Goal: Information Seeking & Learning: Learn about a topic

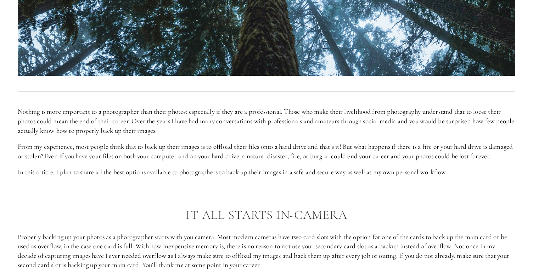
scroll to position [347, 0]
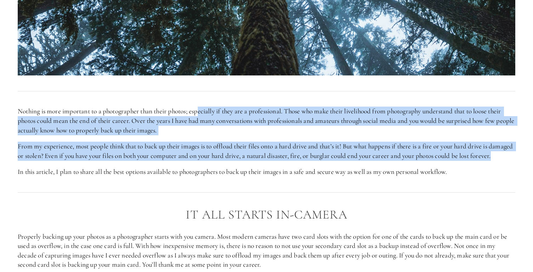
drag, startPoint x: 200, startPoint y: 110, endPoint x: 186, endPoint y: 164, distance: 56.3
click at [186, 164] on div "Nothing is more important to a photographer than their photos; especially if th…" at bounding box center [266, 142] width 497 height 70
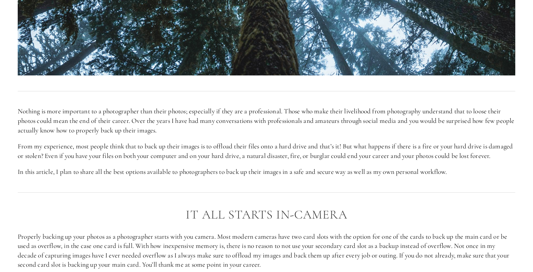
click at [193, 153] on p "From my experience, most people think that to back up their images is to offloa…" at bounding box center [266, 151] width 497 height 19
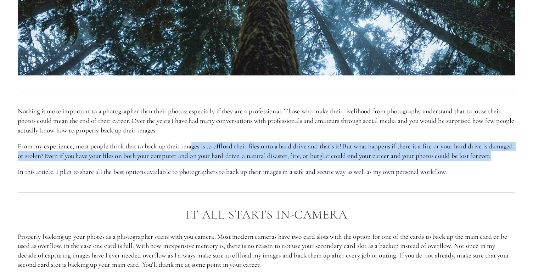
drag, startPoint x: 193, startPoint y: 142, endPoint x: 190, endPoint y: 166, distance: 24.3
click at [190, 160] on p "From my experience, most people think that to back up their images is to offloa…" at bounding box center [266, 151] width 497 height 19
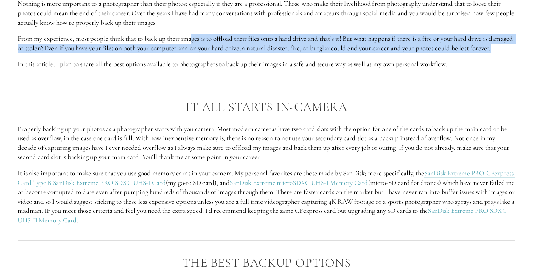
scroll to position [461, 0]
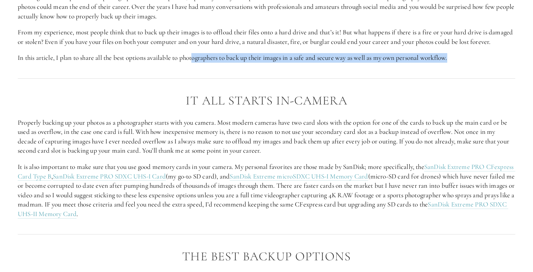
drag, startPoint x: 196, startPoint y: 66, endPoint x: 196, endPoint y: 76, distance: 10.6
click at [196, 69] on div "Nothing is more important to a photographer than their photos; especially if th…" at bounding box center [266, 28] width 509 height 82
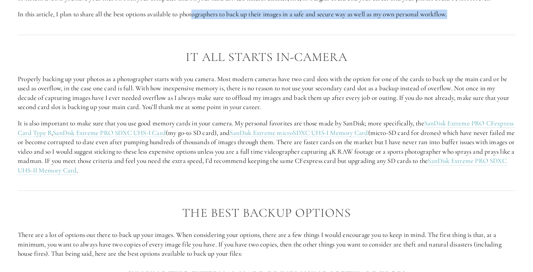
scroll to position [506, 0]
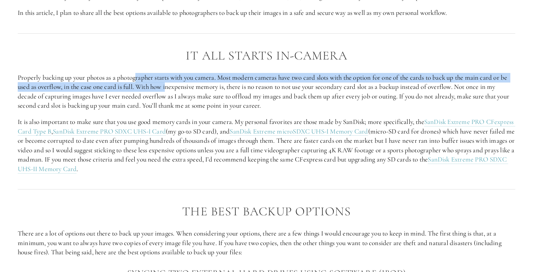
drag, startPoint x: 138, startPoint y: 91, endPoint x: 167, endPoint y: 94, distance: 29.9
click at [167, 94] on p "Properly backing up your photos as a photographer starts with you camera. Most …" at bounding box center [266, 92] width 497 height 38
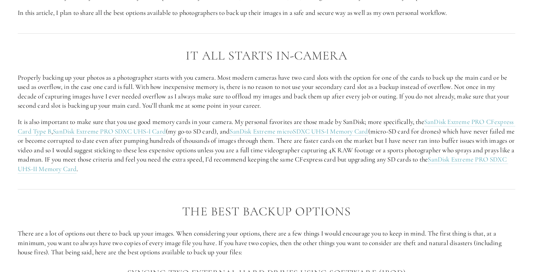
click at [183, 95] on p "Properly backing up your photos as a photographer starts with you camera. Most …" at bounding box center [266, 92] width 497 height 38
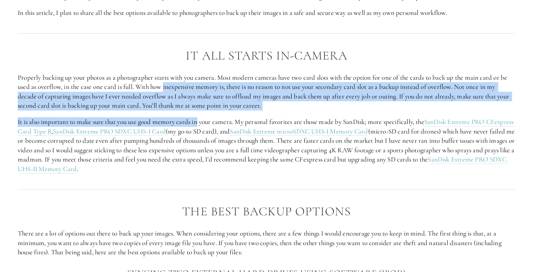
drag, startPoint x: 183, startPoint y: 95, endPoint x: 198, endPoint y: 136, distance: 43.0
click at [198, 136] on div "It All Starts in-Camera Properly backing up your photos as a photographer start…" at bounding box center [266, 111] width 497 height 125
click at [198, 136] on p "It is also important to make sure that you use good memory cards in your camera…" at bounding box center [266, 145] width 497 height 57
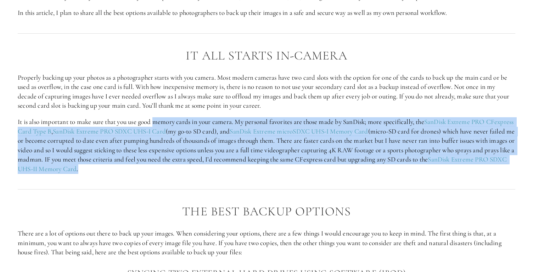
drag, startPoint x: 157, startPoint y: 130, endPoint x: 212, endPoint y: 176, distance: 71.4
click at [212, 174] on p "It is also important to make sure that you use good memory cards in your camera…" at bounding box center [266, 145] width 497 height 57
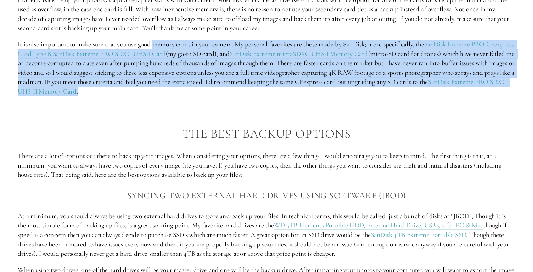
scroll to position [584, 0]
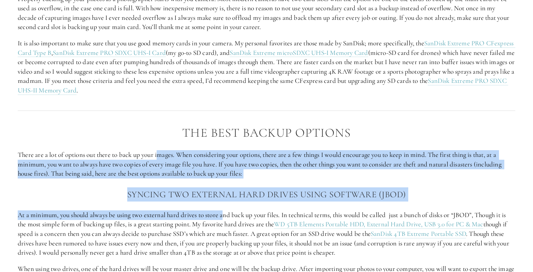
drag, startPoint x: 159, startPoint y: 164, endPoint x: 225, endPoint y: 221, distance: 86.8
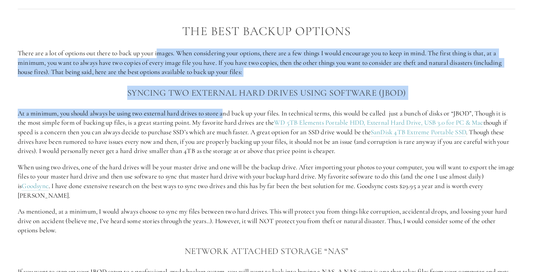
scroll to position [688, 0]
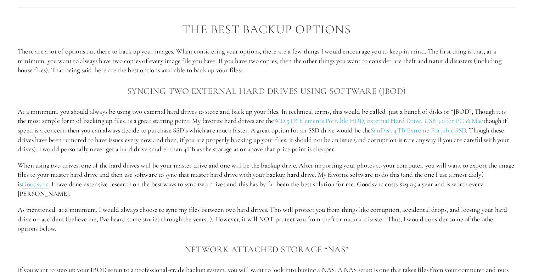
click at [229, 149] on p "At a minimum, you should always be using two external hard drives to store and …" at bounding box center [266, 130] width 497 height 47
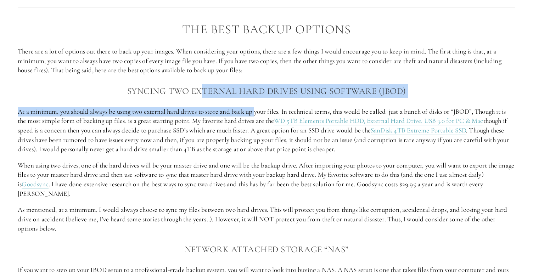
drag, startPoint x: 201, startPoint y: 97, endPoint x: 259, endPoint y: 119, distance: 61.8
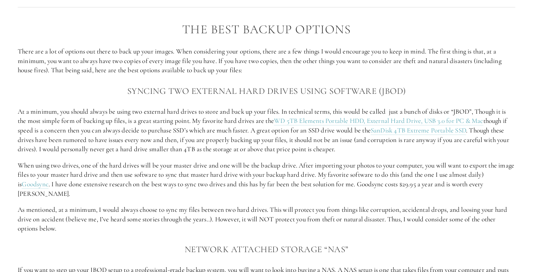
click at [266, 120] on p "At a minimum, you should always be using two external hard drives to store and …" at bounding box center [266, 130] width 497 height 47
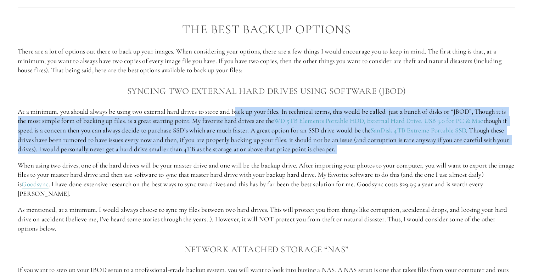
drag, startPoint x: 237, startPoint y: 120, endPoint x: 257, endPoint y: 165, distance: 49.5
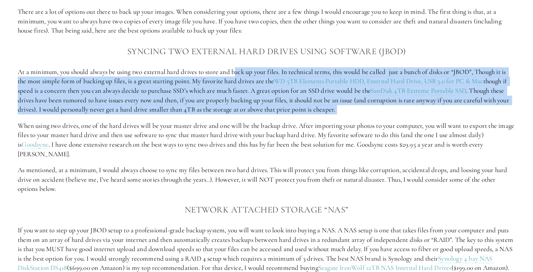
scroll to position [733, 0]
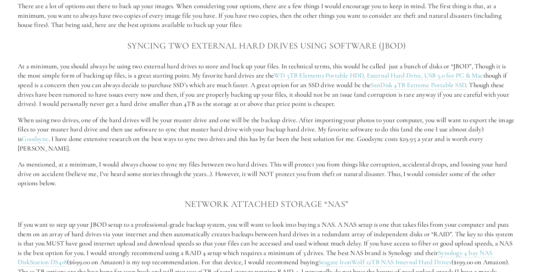
click at [254, 137] on p "When using two drives, one of the hard drives will be your master drive and one…" at bounding box center [266, 134] width 497 height 38
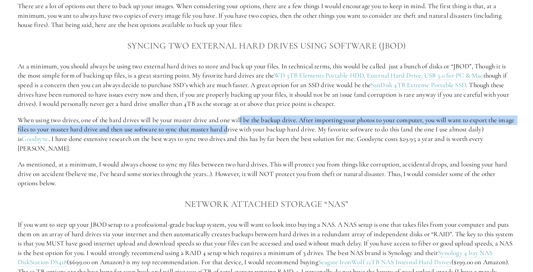
drag, startPoint x: 241, startPoint y: 125, endPoint x: 248, endPoint y: 135, distance: 11.5
click at [248, 135] on p "When using two drives, one of the hard drives will be your master drive and one…" at bounding box center [266, 134] width 497 height 38
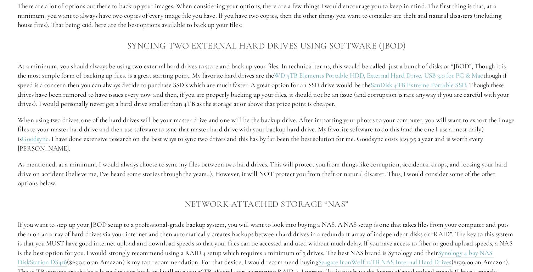
click at [236, 130] on p "When using two drives, one of the hard drives will be your master drive and one…" at bounding box center [266, 134] width 497 height 38
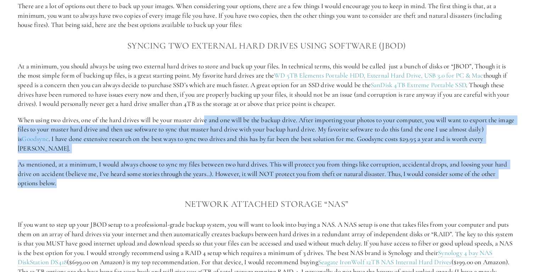
drag, startPoint x: 208, startPoint y: 130, endPoint x: 272, endPoint y: 183, distance: 83.2
click at [272, 183] on div "The Best Backup Options There are a lot of options out there to back up your im…" at bounding box center [266, 267] width 497 height 581
click at [282, 176] on p "As mentioned, at a minimum, I would always choose to sync my files between two …" at bounding box center [266, 174] width 497 height 28
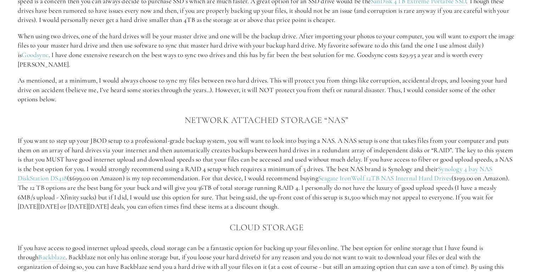
scroll to position [825, 0]
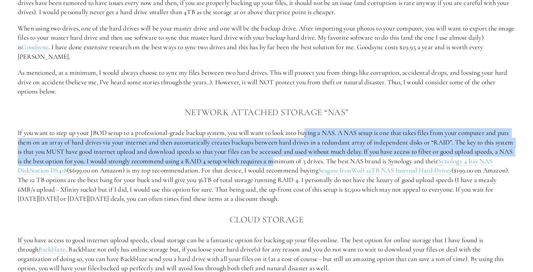
drag, startPoint x: 309, startPoint y: 129, endPoint x: 317, endPoint y: 165, distance: 36.3
click at [317, 165] on p "If you want to step up your JBOD setup to a professional-grade backup system, y…" at bounding box center [266, 165] width 497 height 75
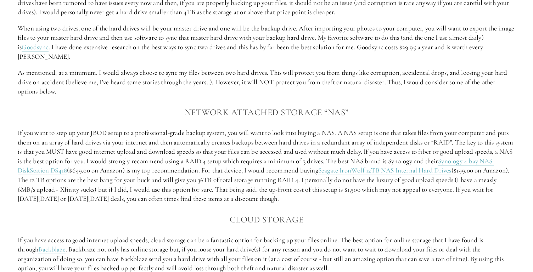
drag, startPoint x: 309, startPoint y: 158, endPoint x: 307, endPoint y: 198, distance: 40.0
click at [307, 198] on p "If you want to step up your JBOD setup to a professional-grade backup system, y…" at bounding box center [266, 165] width 497 height 75
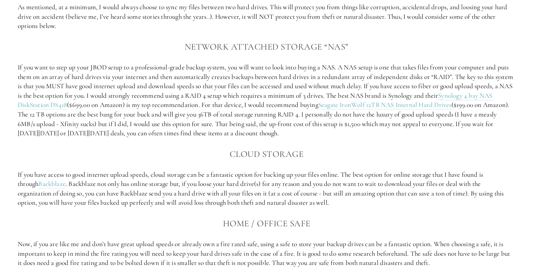
scroll to position [893, 0]
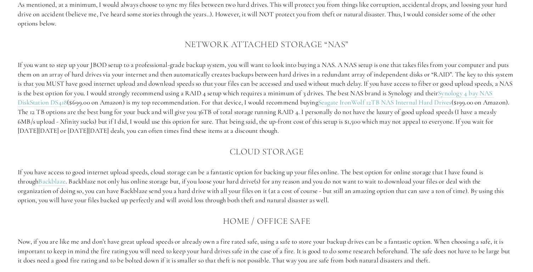
drag, startPoint x: 184, startPoint y: 171, endPoint x: 269, endPoint y: 178, distance: 85.0
click at [269, 178] on p "If you have access to good internet upload speeds, cloud storage can be a fanta…" at bounding box center [266, 186] width 497 height 38
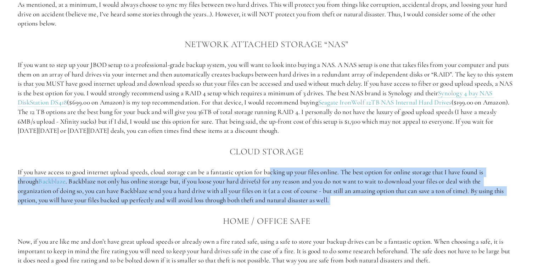
drag, startPoint x: 273, startPoint y: 169, endPoint x: 288, endPoint y: 210, distance: 43.0
click at [288, 210] on div "The Best Backup Options There are a lot of options out there to back up your im…" at bounding box center [266, 108] width 497 height 581
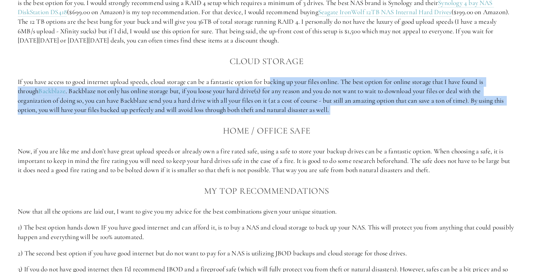
scroll to position [986, 0]
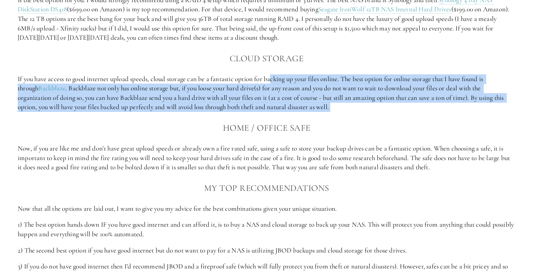
drag, startPoint x: 232, startPoint y: 146, endPoint x: 239, endPoint y: 237, distance: 90.9
click at [239, 237] on div "The Best Backup Options There are a lot of options out there to back up your im…" at bounding box center [266, 15] width 497 height 581
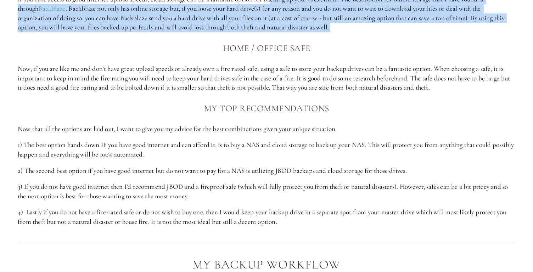
scroll to position [1066, 0]
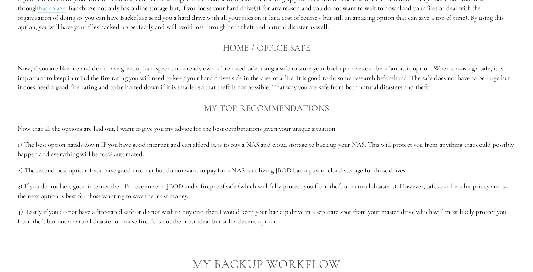
drag, startPoint x: 210, startPoint y: 131, endPoint x: 210, endPoint y: 153, distance: 22.0
click at [314, 147] on p "1) The best option hands down IF you have good internet and can afford it, is t…" at bounding box center [266, 149] width 497 height 19
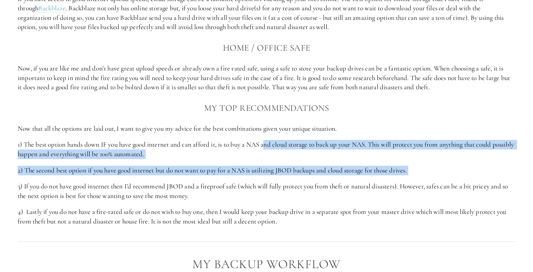
drag, startPoint x: 268, startPoint y: 148, endPoint x: 334, endPoint y: 178, distance: 72.4
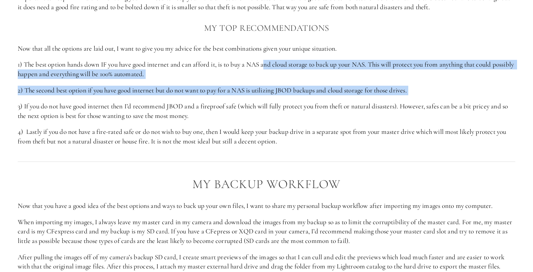
scroll to position [1161, 0]
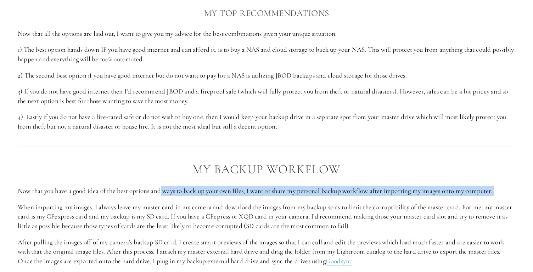
drag, startPoint x: 163, startPoint y: 192, endPoint x: 200, endPoint y: 196, distance: 37.0
click at [200, 196] on div "My Backup Workflow Now that you have a good idea of the best options and ways t…" at bounding box center [266, 249] width 497 height 173
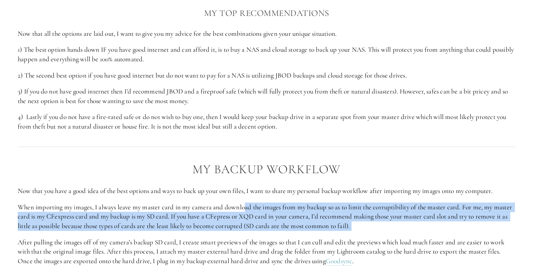
drag, startPoint x: 246, startPoint y: 207, endPoint x: 242, endPoint y: 233, distance: 26.8
click at [242, 233] on div "My Backup Workflow Now that you have a good idea of the best options and ways t…" at bounding box center [266, 249] width 497 height 173
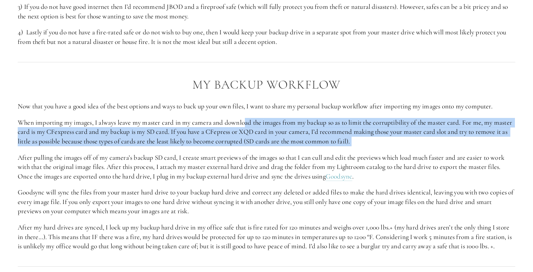
scroll to position [1246, 0]
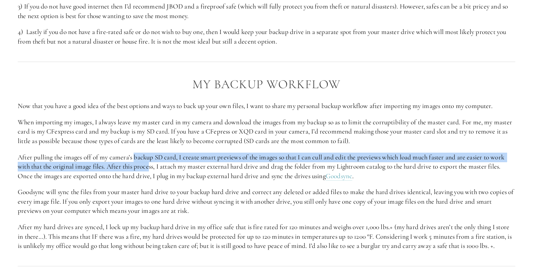
drag, startPoint x: 134, startPoint y: 158, endPoint x: 151, endPoint y: 169, distance: 20.5
click at [151, 169] on p "After pulling the images off of my camera’s backup SD card, I create smart prev…" at bounding box center [266, 167] width 497 height 28
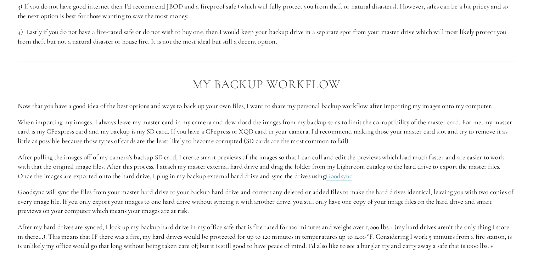
click at [159, 168] on p "After pulling the images off of my camera’s backup SD card, I create smart prev…" at bounding box center [266, 167] width 497 height 28
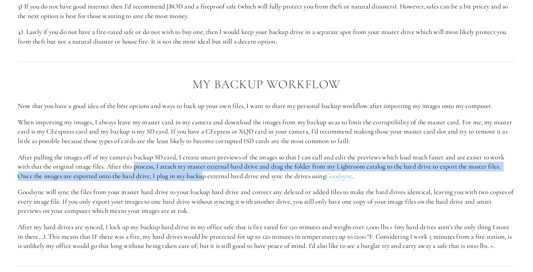
drag, startPoint x: 136, startPoint y: 166, endPoint x: 206, endPoint y: 172, distance: 70.0
click at [206, 172] on p "After pulling the images off of my camera’s backup SD card, I create smart prev…" at bounding box center [266, 167] width 497 height 28
click at [174, 176] on p "After pulling the images off of my camera’s backup SD card, I create smart prev…" at bounding box center [266, 167] width 497 height 28
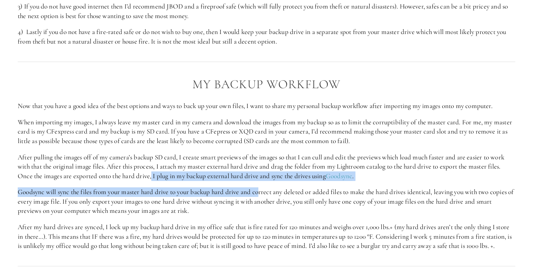
drag, startPoint x: 153, startPoint y: 176, endPoint x: 260, endPoint y: 197, distance: 109.6
click at [260, 197] on div "My Backup Workflow Now that you have a good idea of the best options and ways t…" at bounding box center [266, 164] width 497 height 173
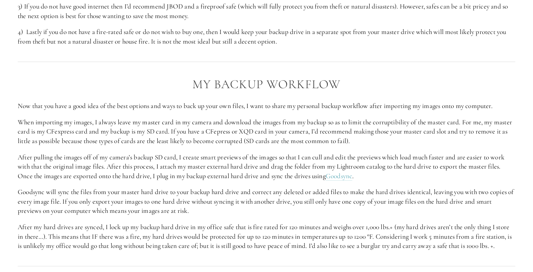
click at [187, 193] on p "Goodsync will sync the files from your master hard drive to your backup hard dr…" at bounding box center [266, 201] width 497 height 28
drag, startPoint x: 92, startPoint y: 193, endPoint x: 302, endPoint y: 206, distance: 211.1
click at [302, 206] on p "Goodsync will sync the files from your master hard drive to your backup hard dr…" at bounding box center [266, 201] width 497 height 28
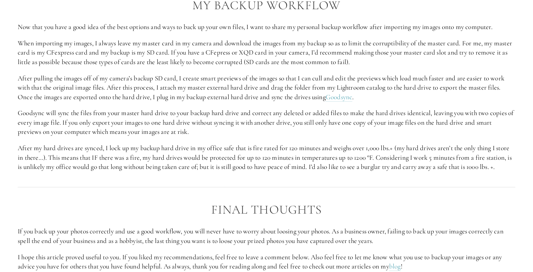
scroll to position [1325, 0]
drag, startPoint x: 78, startPoint y: 148, endPoint x: 292, endPoint y: 185, distance: 216.7
click at [294, 177] on div "My Backup Workflow Now that you have a good idea of the best options and ways t…" at bounding box center [266, 84] width 509 height 185
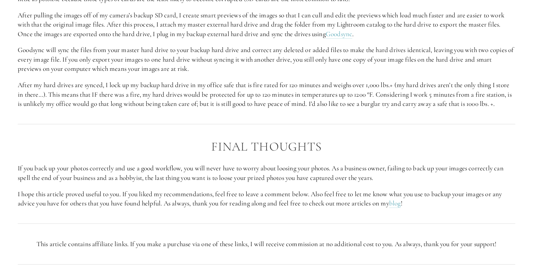
scroll to position [1402, 0]
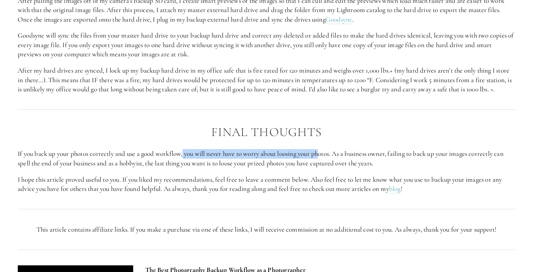
drag, startPoint x: 185, startPoint y: 161, endPoint x: 324, endPoint y: 162, distance: 138.8
click at [324, 162] on p "If you back up your photos correctly and use a good workflow, you will never ha…" at bounding box center [266, 158] width 497 height 19
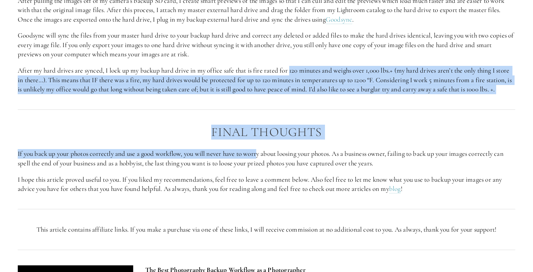
drag, startPoint x: 292, startPoint y: 72, endPoint x: 259, endPoint y: 166, distance: 99.8
click at [259, 166] on p "If you back up your photos correctly and use a good workflow, you will never ha…" at bounding box center [266, 158] width 497 height 19
